Goal: Information Seeking & Learning: Learn about a topic

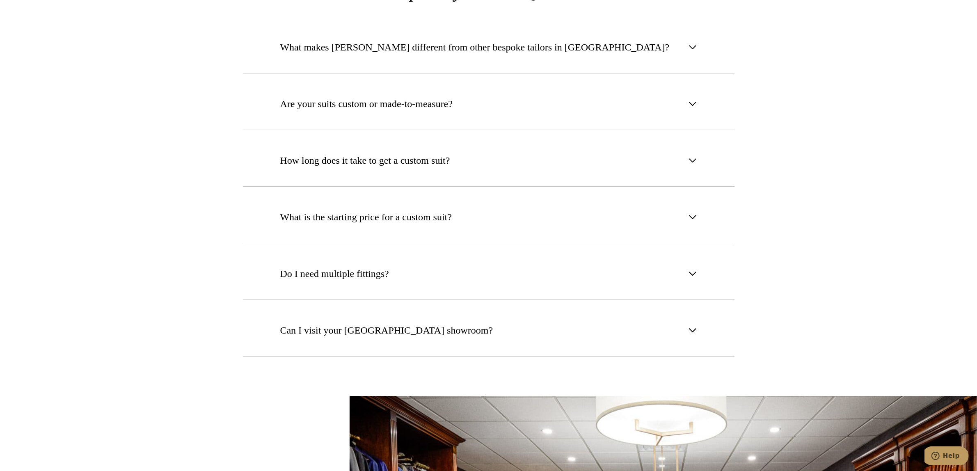
scroll to position [3127, 0]
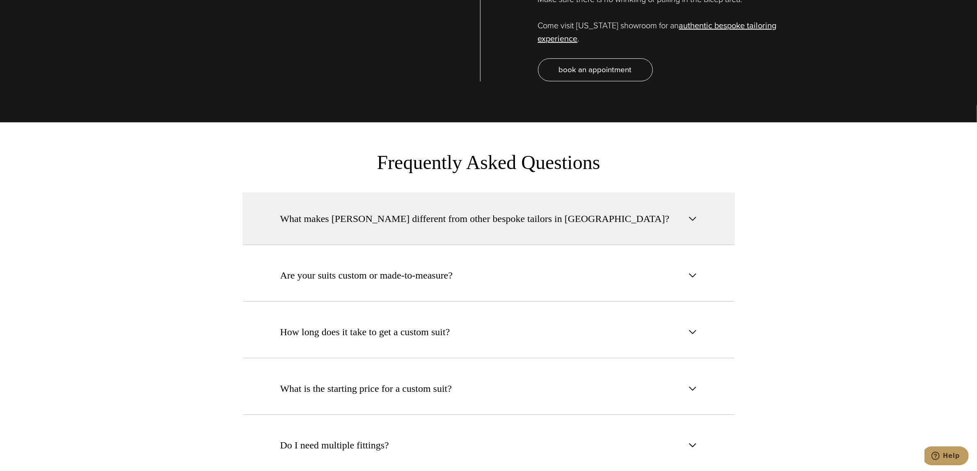
click at [634, 199] on button "What makes [PERSON_NAME] different from other bespoke tailors in [GEOGRAPHIC_DA…" at bounding box center [489, 218] width 492 height 53
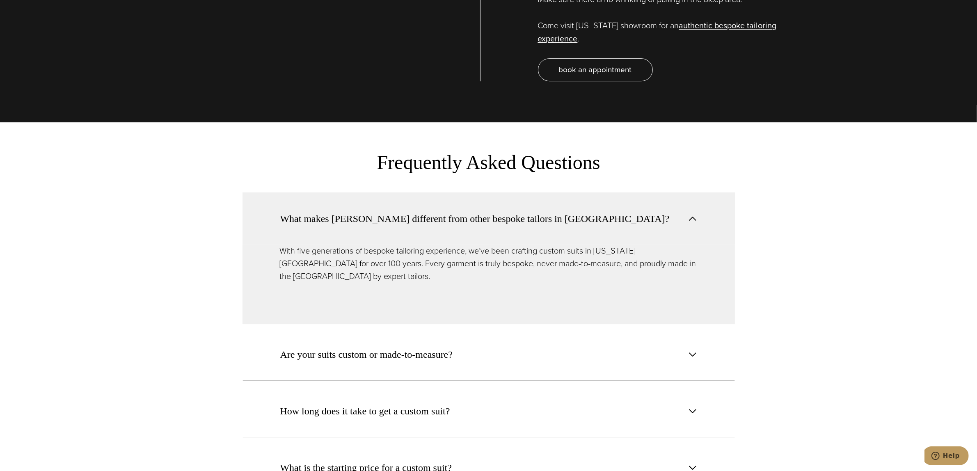
click at [645, 199] on button "What makes [PERSON_NAME] different from other bespoke tailors in [GEOGRAPHIC_DA…" at bounding box center [489, 218] width 492 height 52
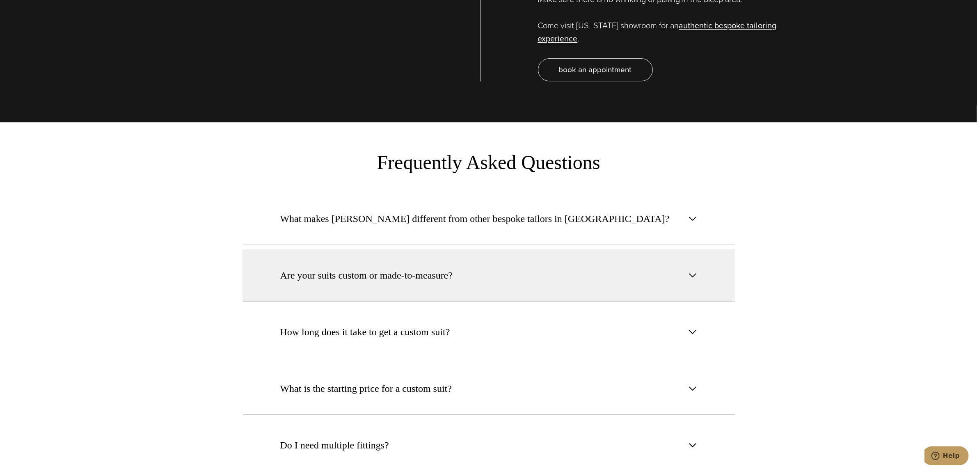
click at [667, 249] on button "Are your suits custom or made-to-measure?" at bounding box center [489, 275] width 492 height 53
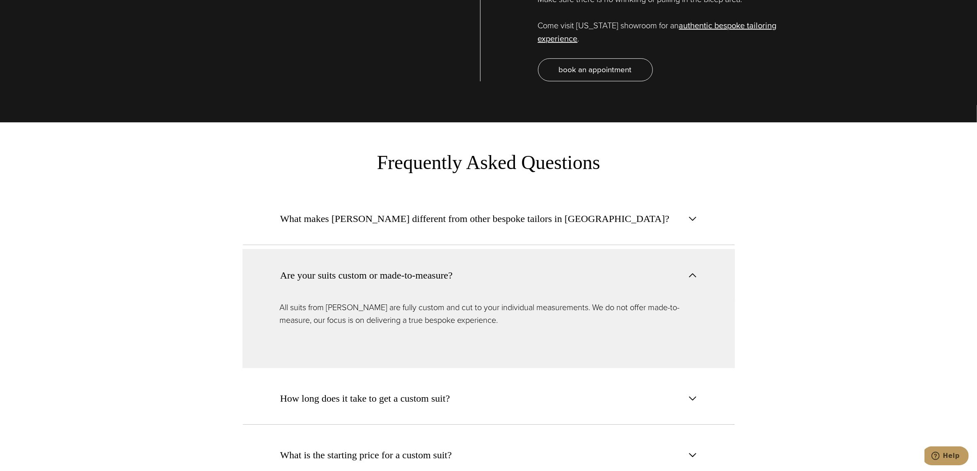
click at [678, 257] on button "Are your suits custom or made-to-measure?" at bounding box center [489, 275] width 492 height 52
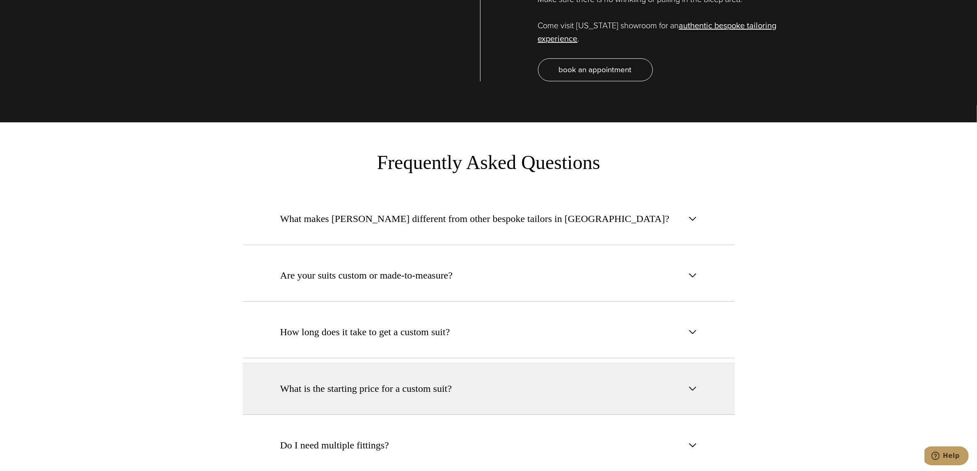
click at [648, 362] on button "What is the starting price for a custom suit?" at bounding box center [489, 388] width 492 height 53
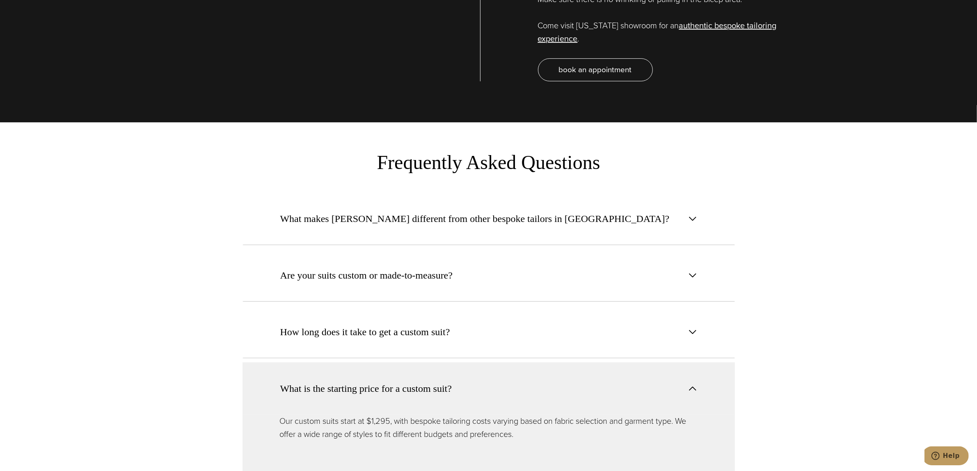
scroll to position [3281, 0]
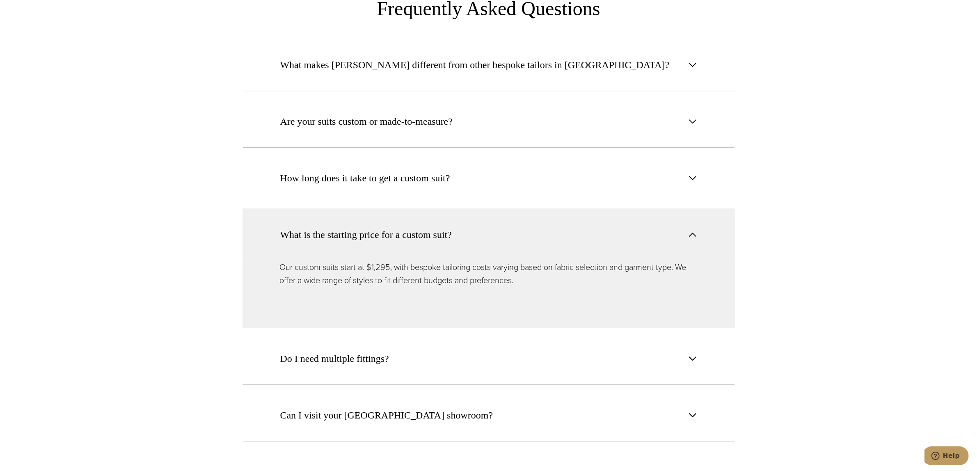
click at [686, 215] on button "What is the starting price for a custom suit?" at bounding box center [489, 234] width 492 height 52
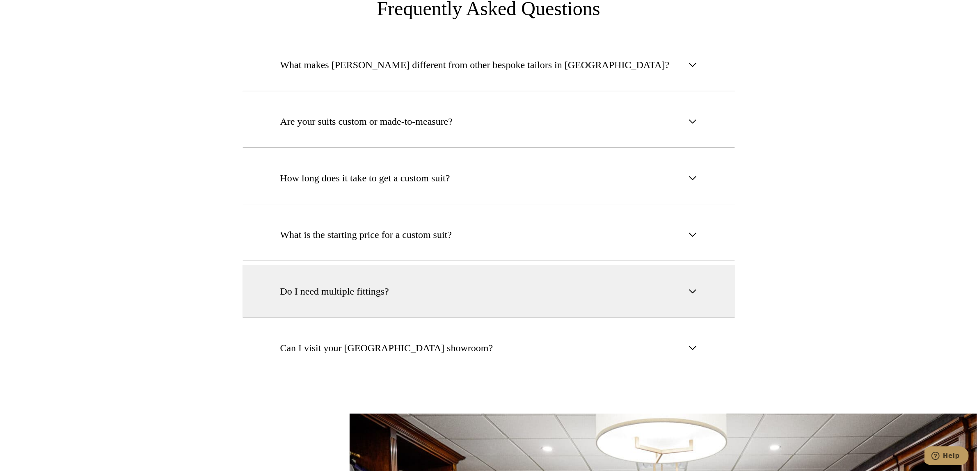
click at [673, 265] on button "Do I need multiple fittings?" at bounding box center [489, 291] width 492 height 53
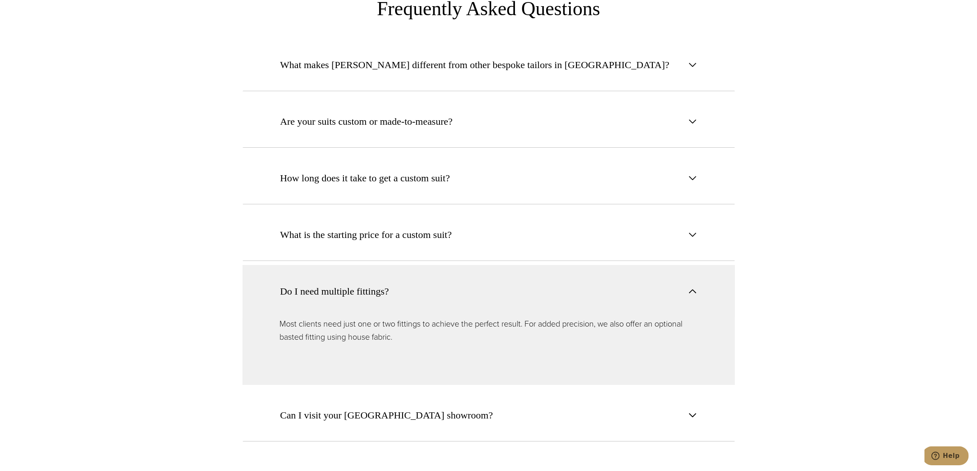
click at [688, 286] on span "button" at bounding box center [693, 291] width 10 height 10
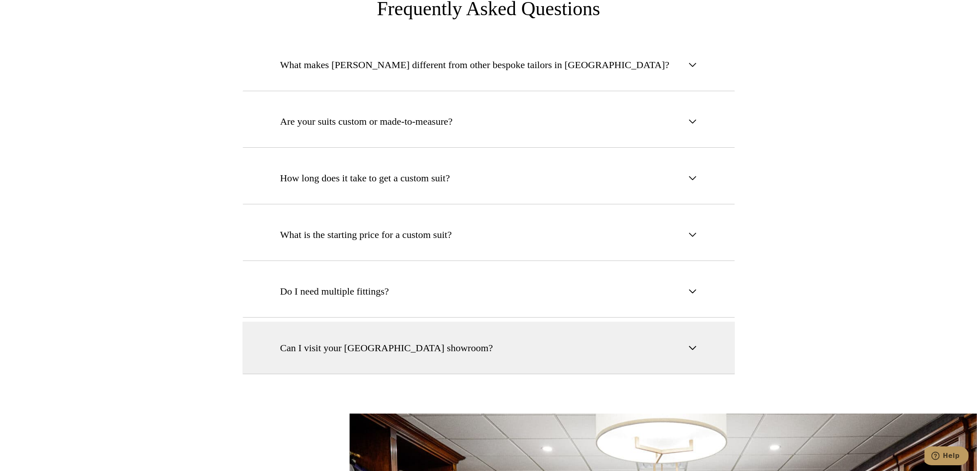
click at [676, 327] on button "Can I visit your [GEOGRAPHIC_DATA] showroom?" at bounding box center [489, 348] width 492 height 53
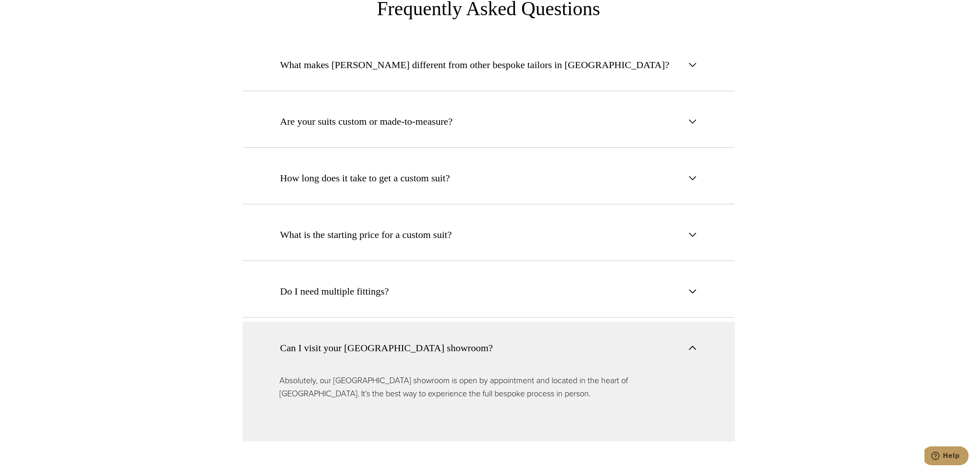
click at [688, 343] on span "button" at bounding box center [693, 348] width 10 height 10
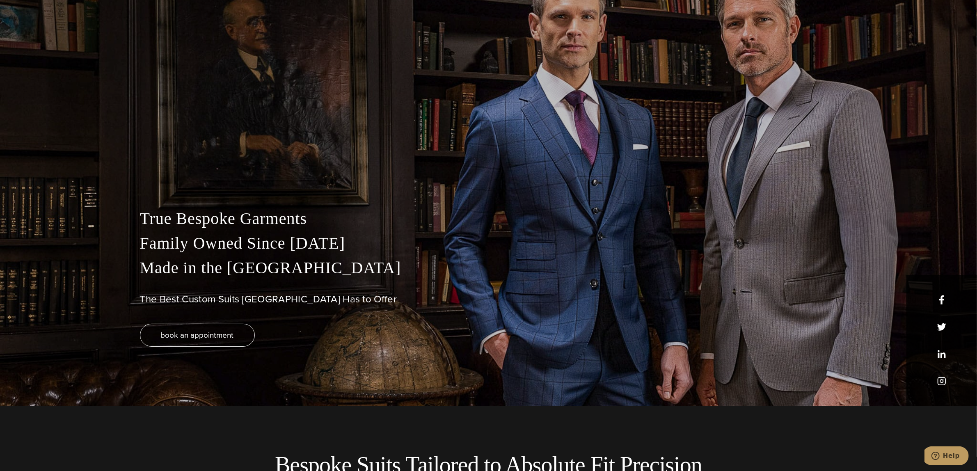
scroll to position [0, 0]
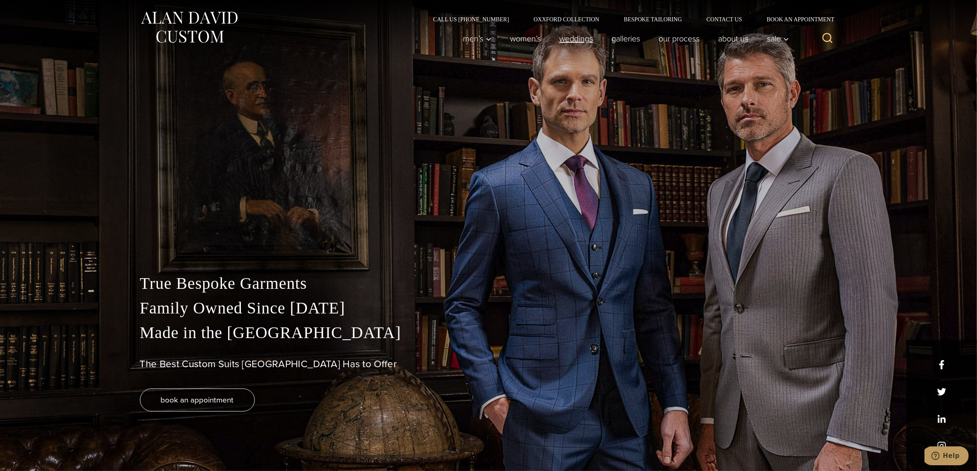
click at [572, 37] on link "weddings" at bounding box center [576, 38] width 52 height 16
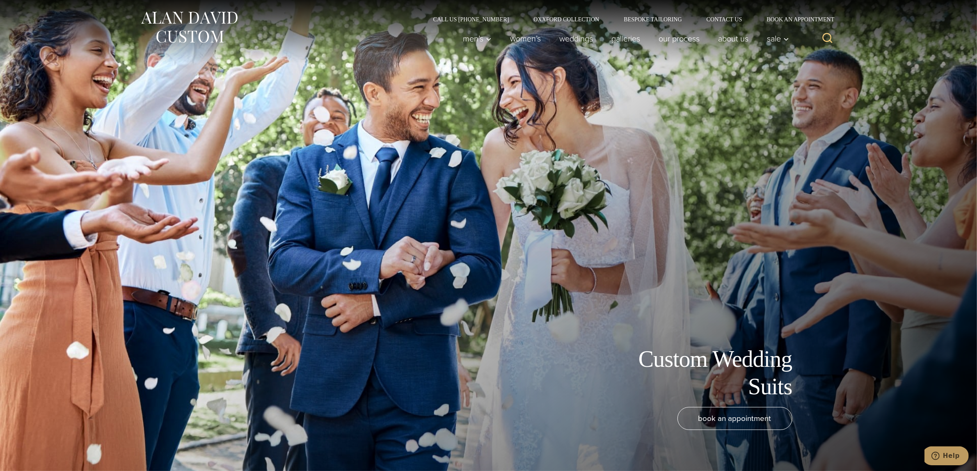
click at [204, 43] on img at bounding box center [189, 27] width 98 height 37
